Goal: Information Seeking & Learning: Learn about a topic

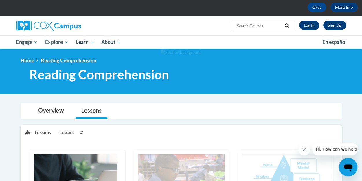
scroll to position [79, 0]
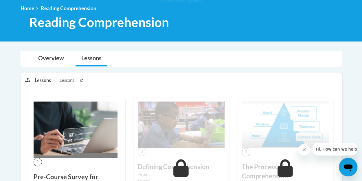
click at [65, 82] on span "Lessons" at bounding box center [67, 80] width 14 height 6
click at [64, 79] on span "Lessons" at bounding box center [67, 80] width 14 height 6
click at [40, 81] on p "Lessons" at bounding box center [43, 80] width 16 height 6
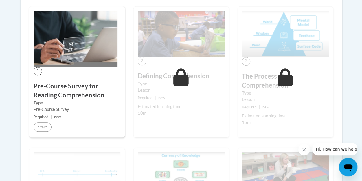
scroll to position [170, 0]
click at [72, 90] on h3 "Pre-Course Survey for Reading Comprehension" at bounding box center [77, 90] width 87 height 18
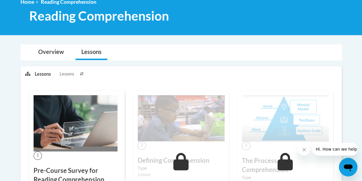
scroll to position [0, 0]
